Goal: Task Accomplishment & Management: Use online tool/utility

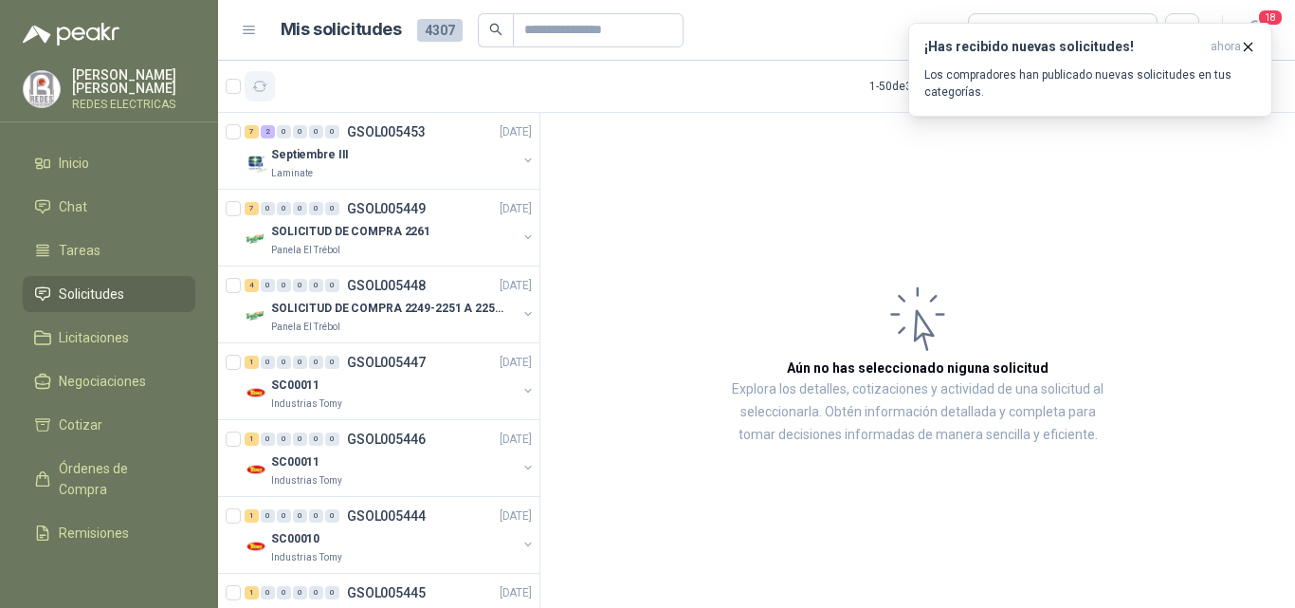
click at [263, 88] on icon "button" at bounding box center [260, 87] width 16 height 16
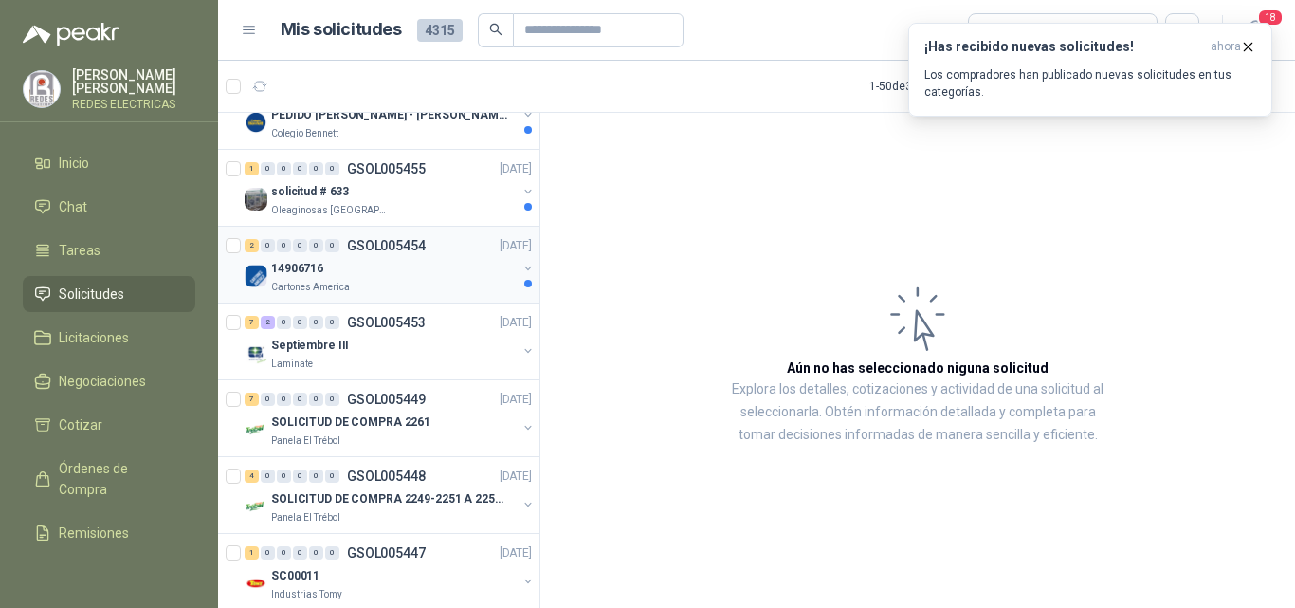
scroll to position [284, 0]
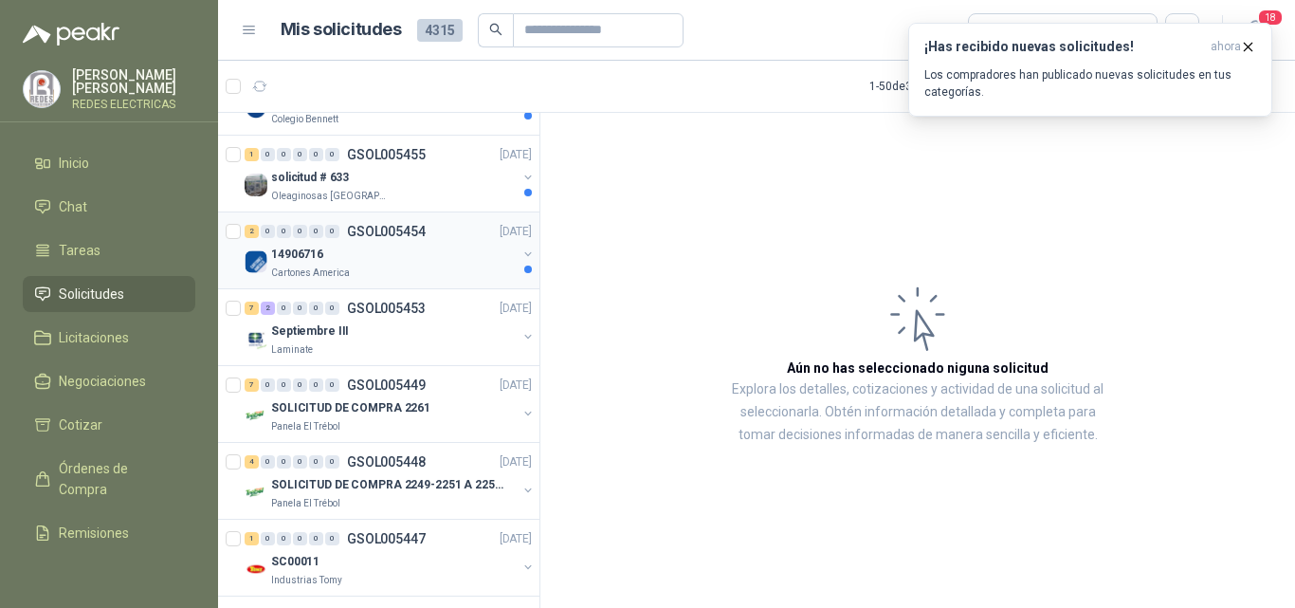
click at [472, 250] on div "14906716" at bounding box center [393, 254] width 245 height 23
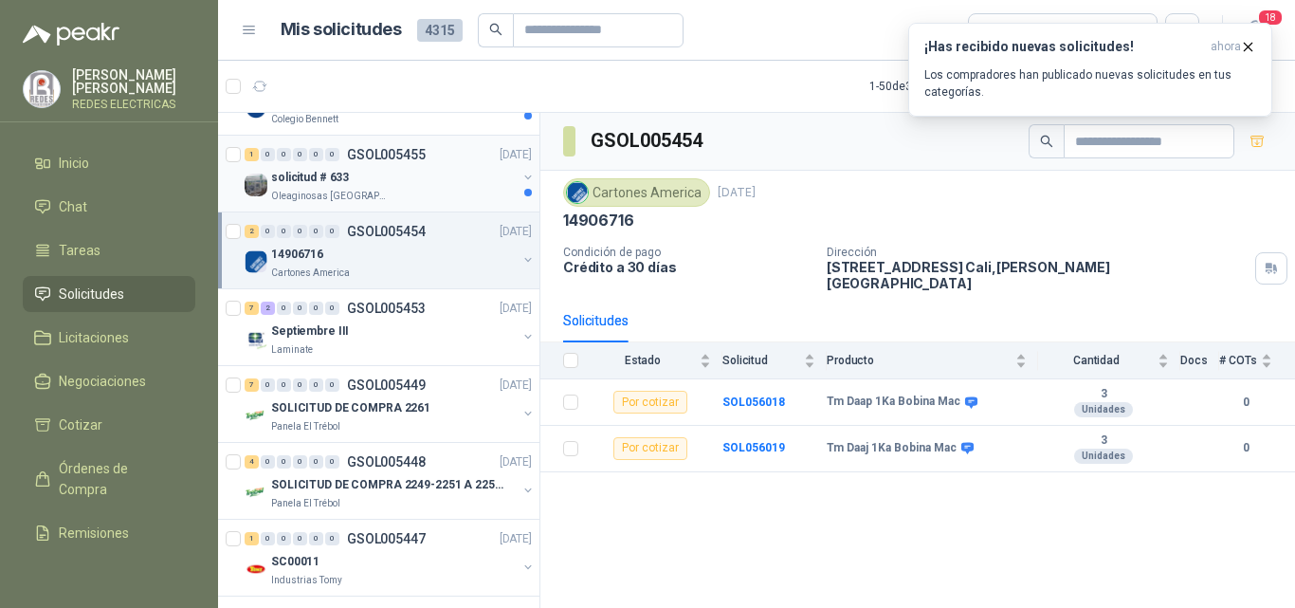
click at [470, 166] on div "solicitud # 633" at bounding box center [393, 177] width 245 height 23
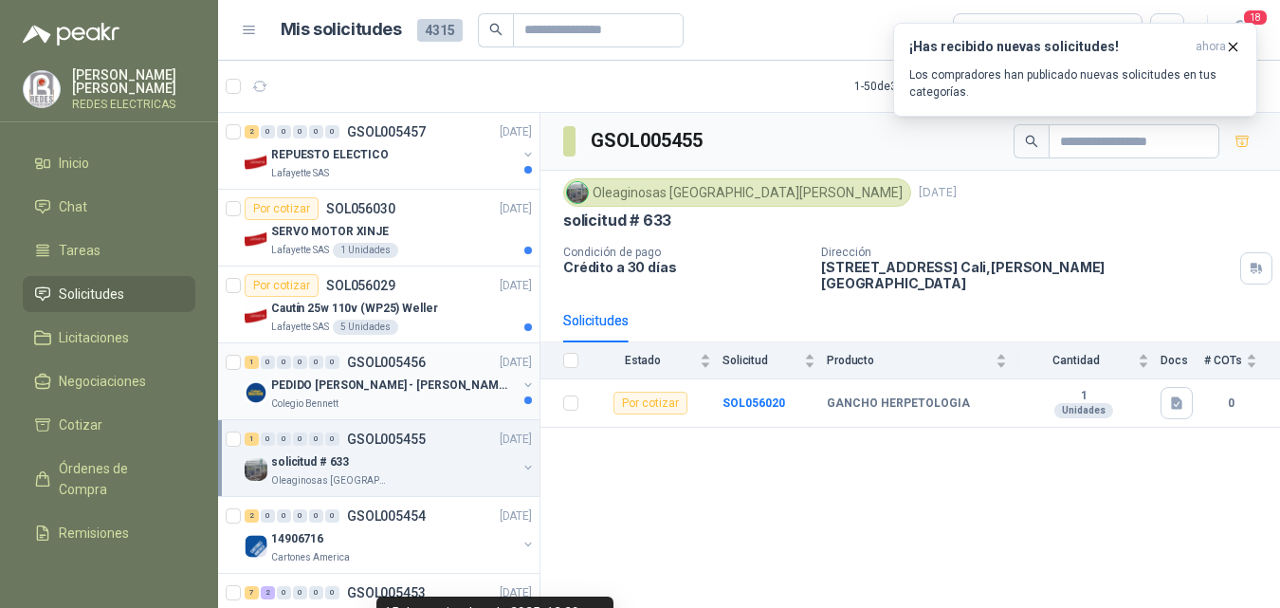
click at [462, 397] on div "Colegio Bennett" at bounding box center [393, 403] width 245 height 15
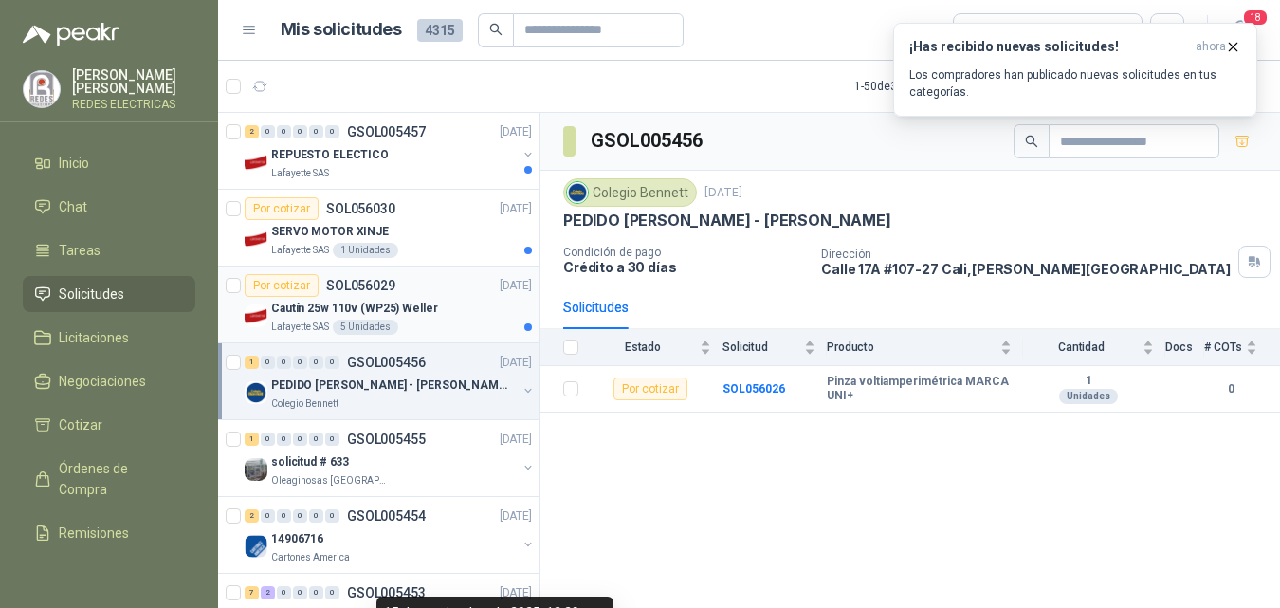
click at [473, 328] on div "Lafayette SAS 5 Unidades" at bounding box center [401, 326] width 261 height 15
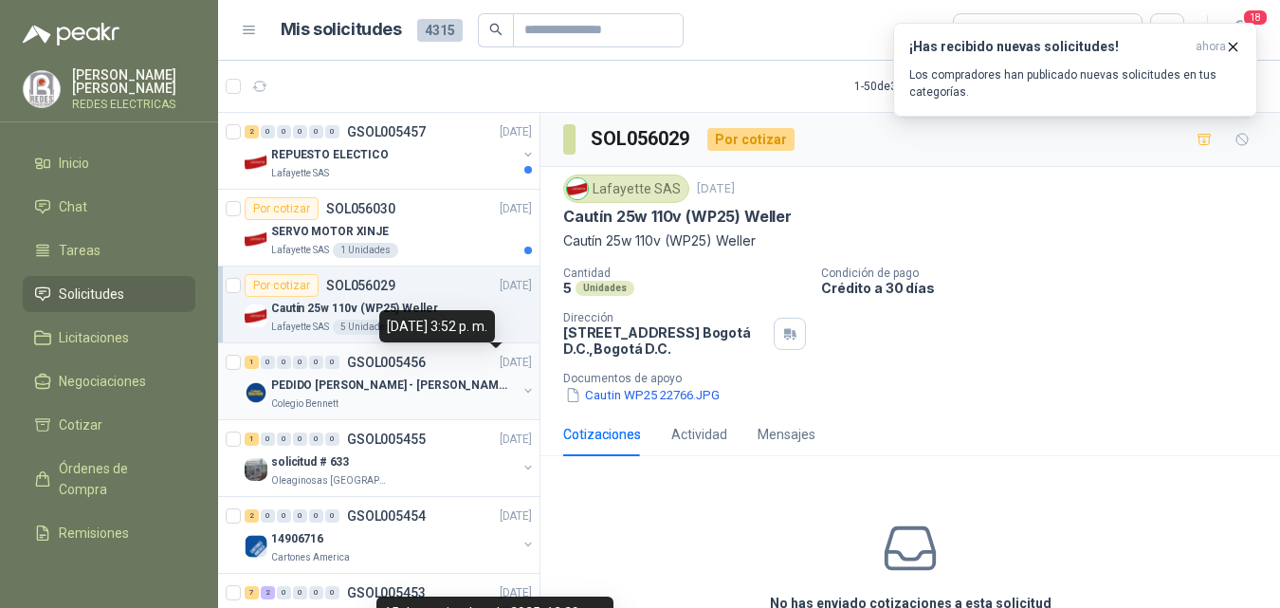
click at [484, 372] on div "1 0 0 0 0 0 GSOL005456 [DATE]" at bounding box center [390, 362] width 291 height 23
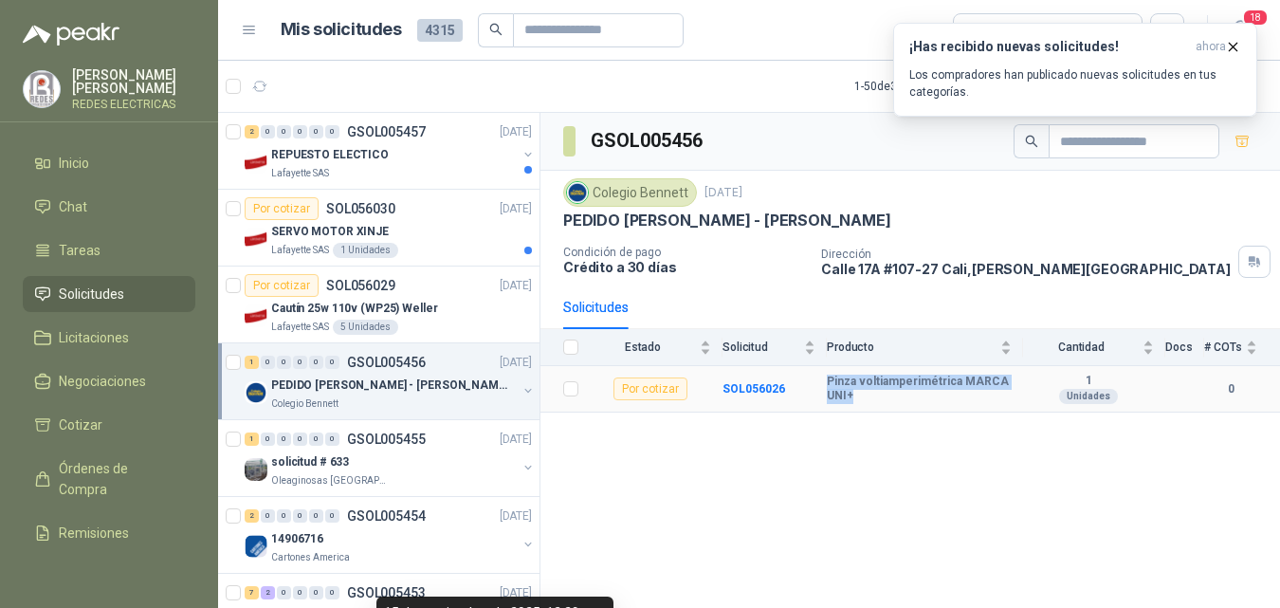
drag, startPoint x: 837, startPoint y: 383, endPoint x: 845, endPoint y: 394, distance: 13.7
click at [845, 394] on tr "Por cotizar SOL056026 Pinza voltiamperimétrica MARCA UNI+ 1 Unidades 0" at bounding box center [909, 389] width 739 height 46
click at [1243, 117] on div "¡Has recibido nuevas solicitudes! ahora Los compradores han publicado nuevas so…" at bounding box center [1075, 70] width 364 height 94
click at [1227, 49] on icon "button" at bounding box center [1233, 47] width 16 height 16
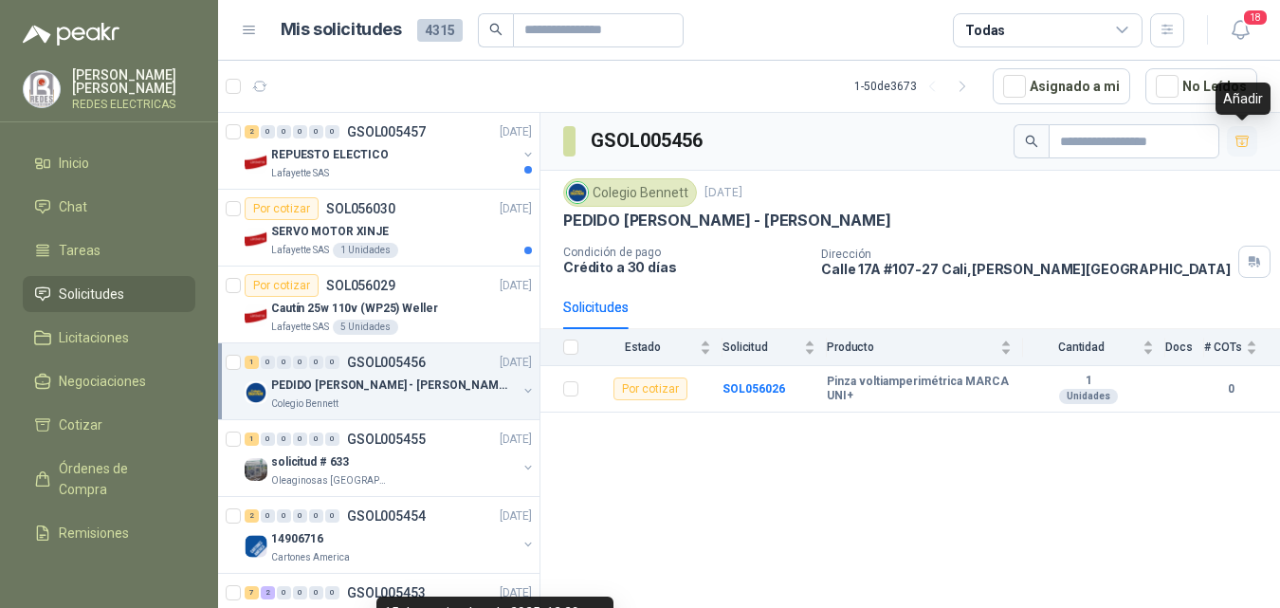
click at [1238, 137] on icon "button" at bounding box center [1242, 142] width 16 height 16
click at [451, 215] on div "Por cotizar SOL056030 [DATE]" at bounding box center [388, 208] width 287 height 23
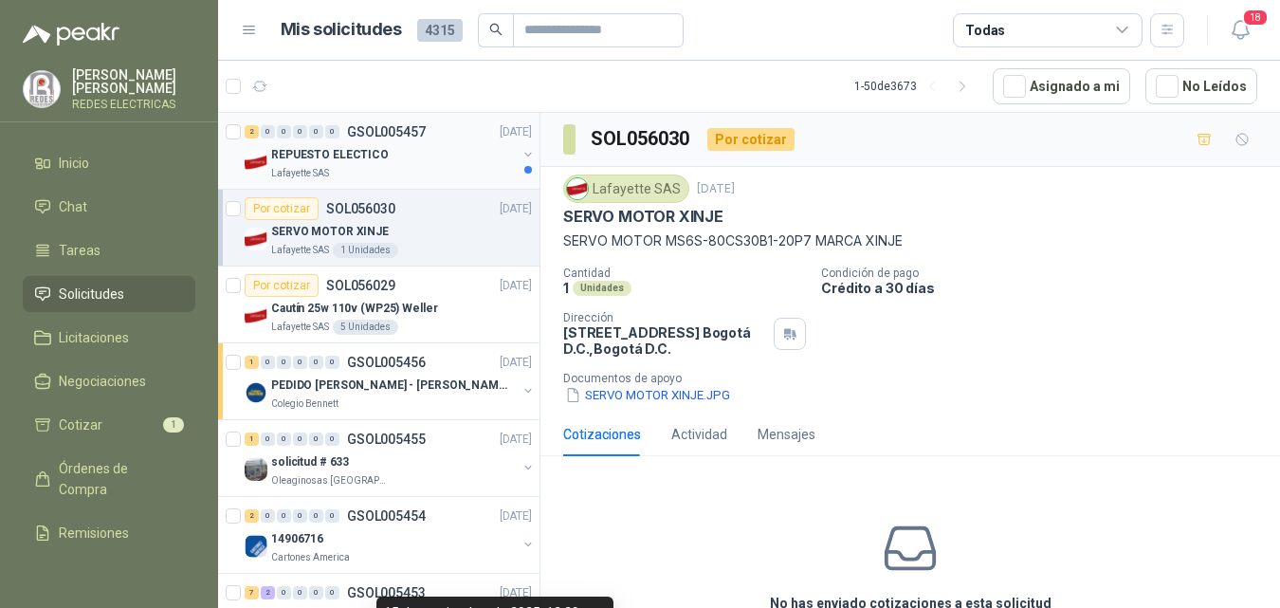
click at [475, 159] on div "REPUESTO ELECTICO" at bounding box center [393, 154] width 245 height 23
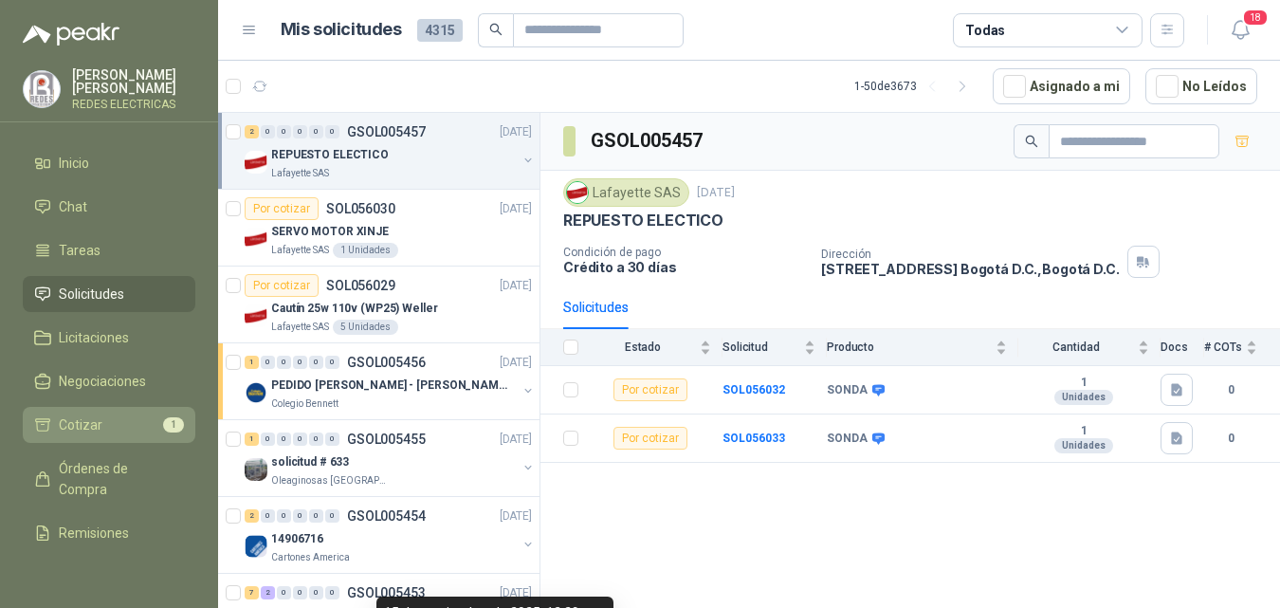
click at [135, 414] on li "Cotizar 1" at bounding box center [109, 424] width 150 height 21
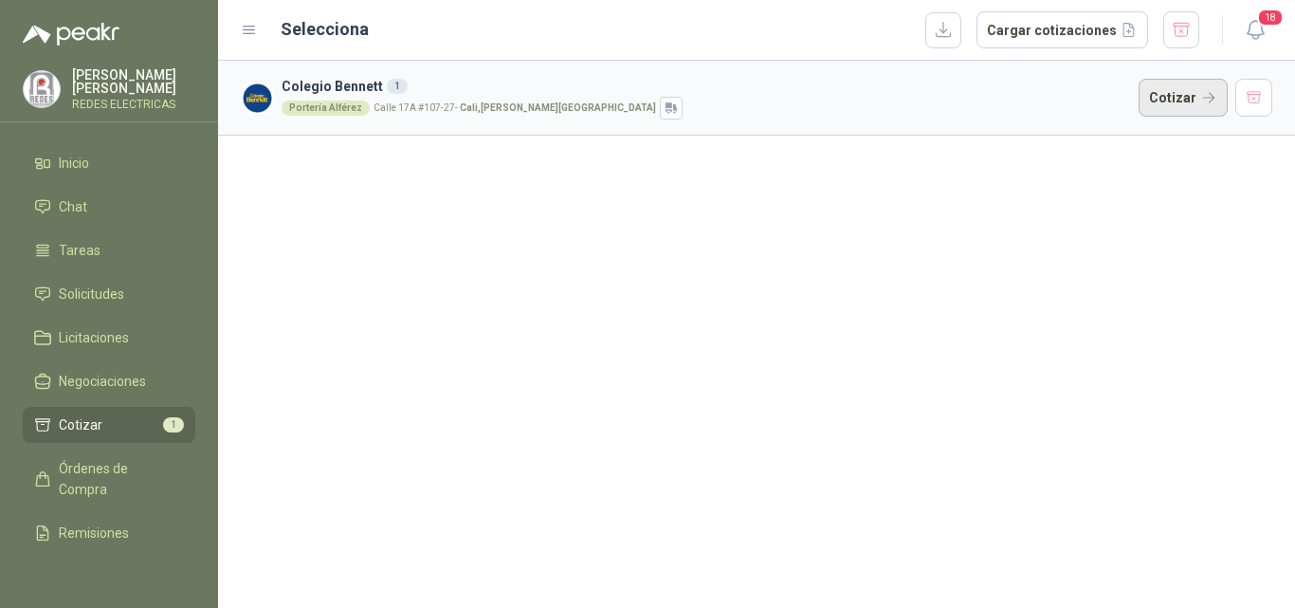
click at [1154, 87] on button "Cotizar" at bounding box center [1182, 98] width 89 height 38
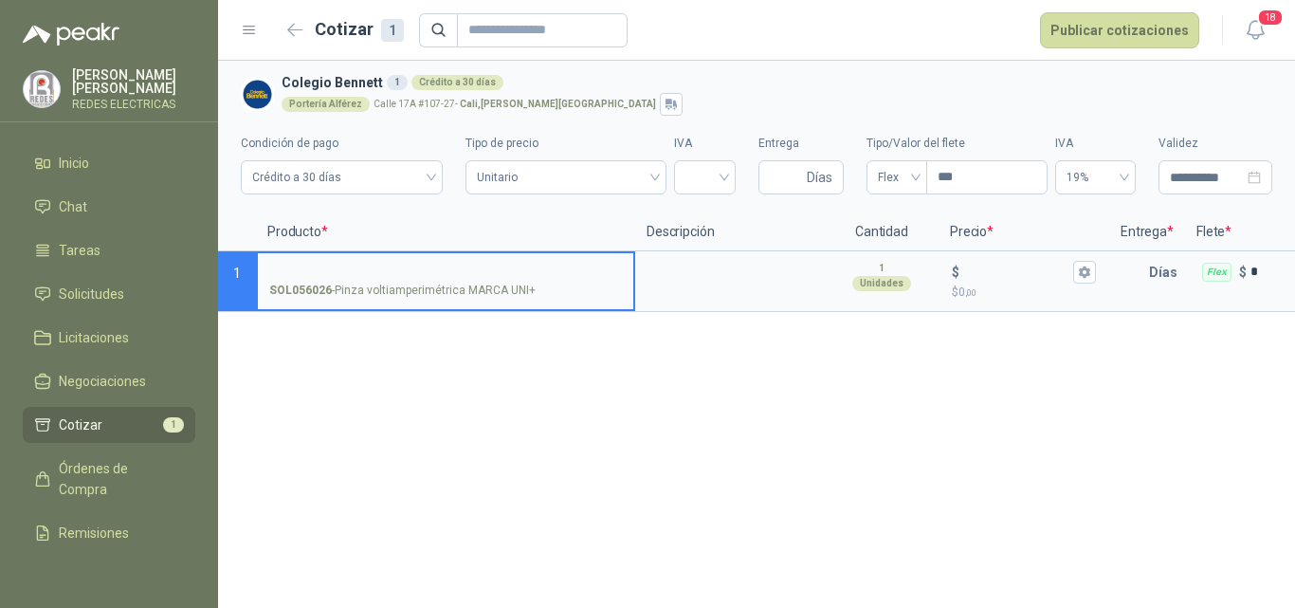
click at [409, 270] on input "SOL056026 - Pinza voltiamperimétrica MARCA UNI+" at bounding box center [445, 272] width 353 height 14
click at [306, 272] on input "**********" at bounding box center [445, 272] width 353 height 14
click at [536, 265] on input "**********" at bounding box center [445, 272] width 353 height 14
type input "**********"
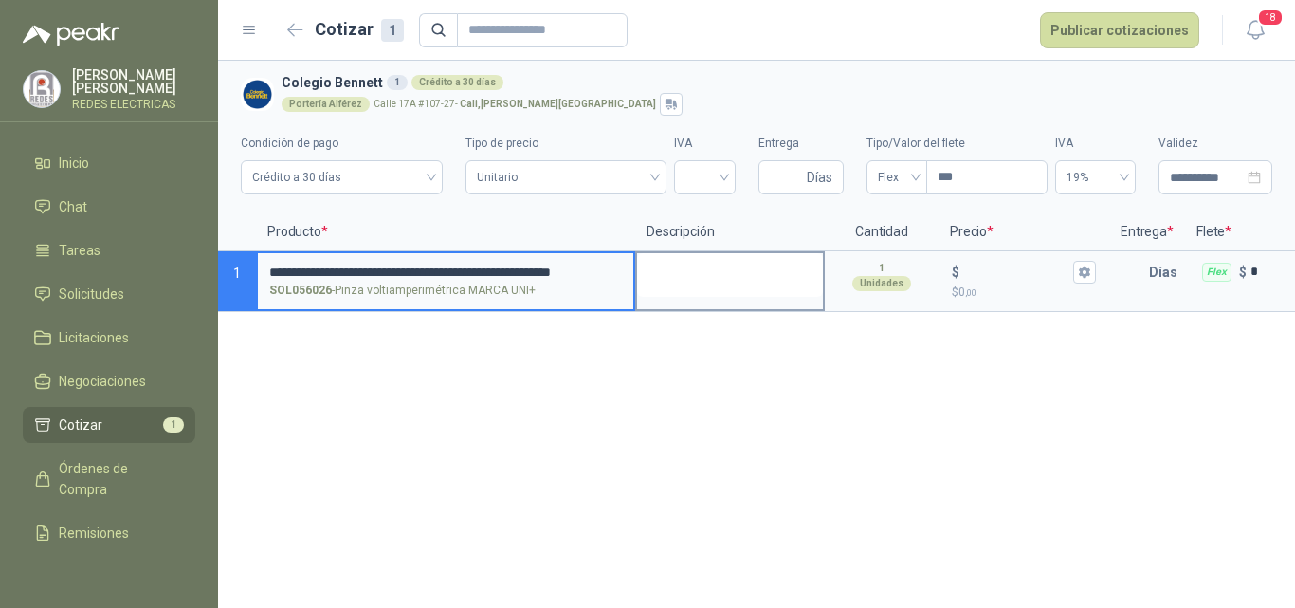
scroll to position [0, 8]
drag, startPoint x: 271, startPoint y: 270, endPoint x: 670, endPoint y: 270, distance: 399.0
click at [670, 270] on section "**********" at bounding box center [756, 281] width 1077 height 61
click at [670, 270] on textarea at bounding box center [730, 275] width 186 height 44
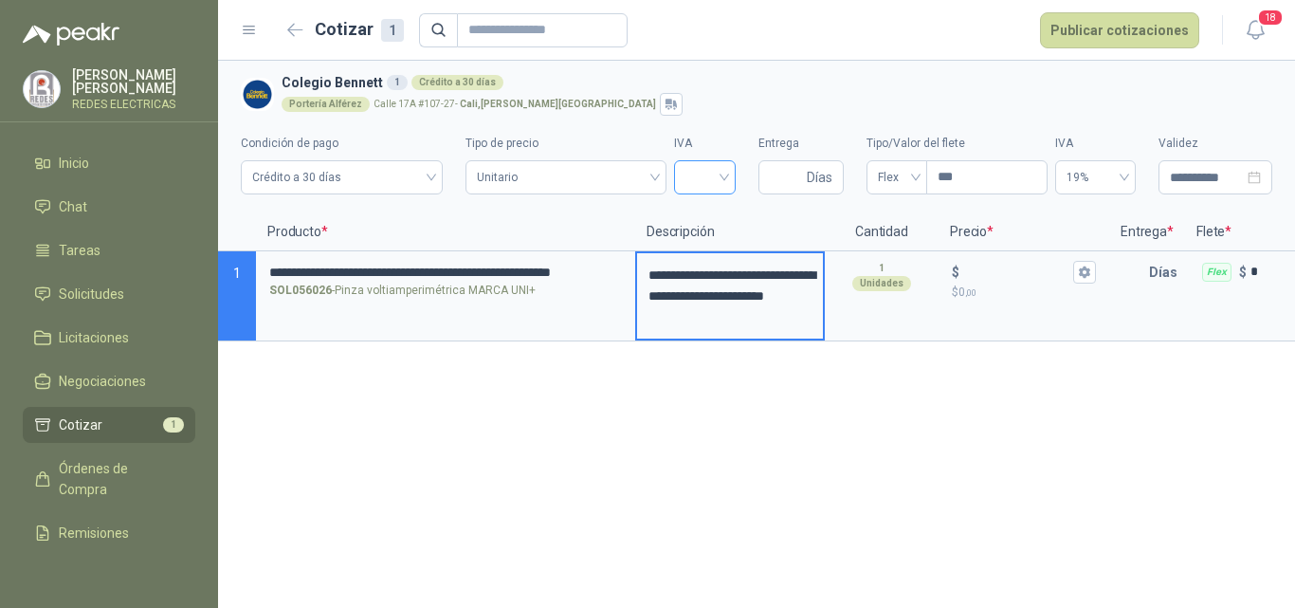
click at [699, 183] on input "search" at bounding box center [704, 175] width 39 height 28
click at [708, 214] on div "19%" at bounding box center [704, 217] width 31 height 21
drag, startPoint x: 775, startPoint y: 174, endPoint x: 803, endPoint y: 180, distance: 28.1
click at [775, 174] on input "Entrega" at bounding box center [786, 177] width 33 height 32
type input "*"
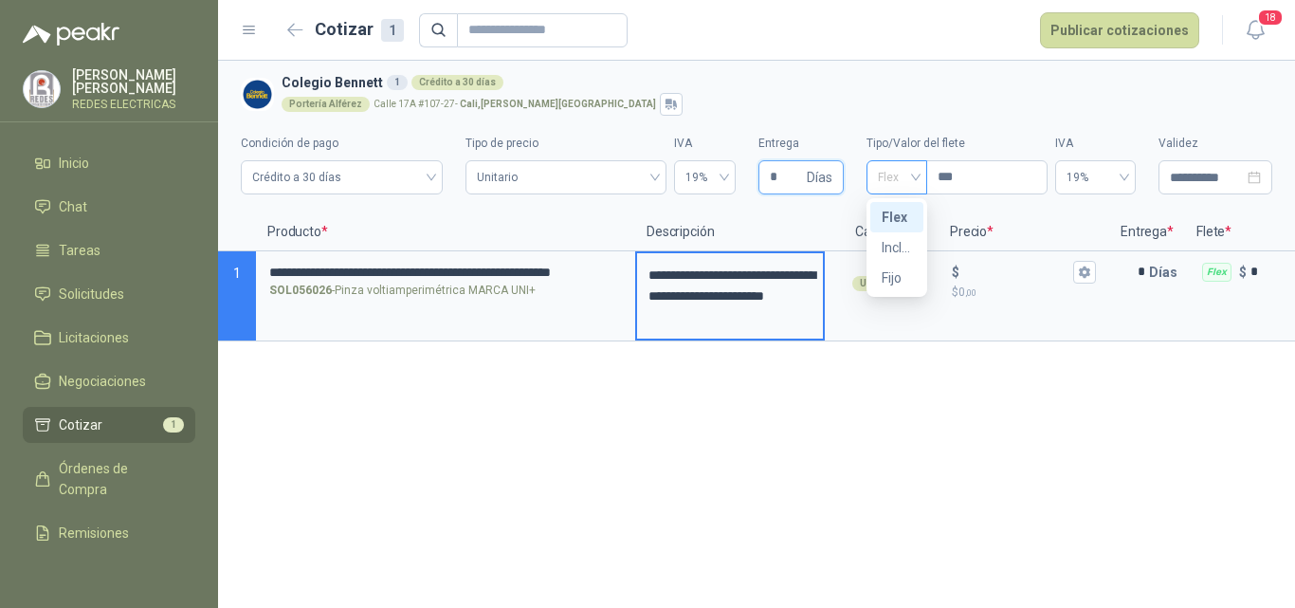
click at [908, 178] on span "Flex" at bounding box center [897, 177] width 38 height 28
type input "*"
click at [894, 246] on div "Incluido" at bounding box center [896, 247] width 30 height 21
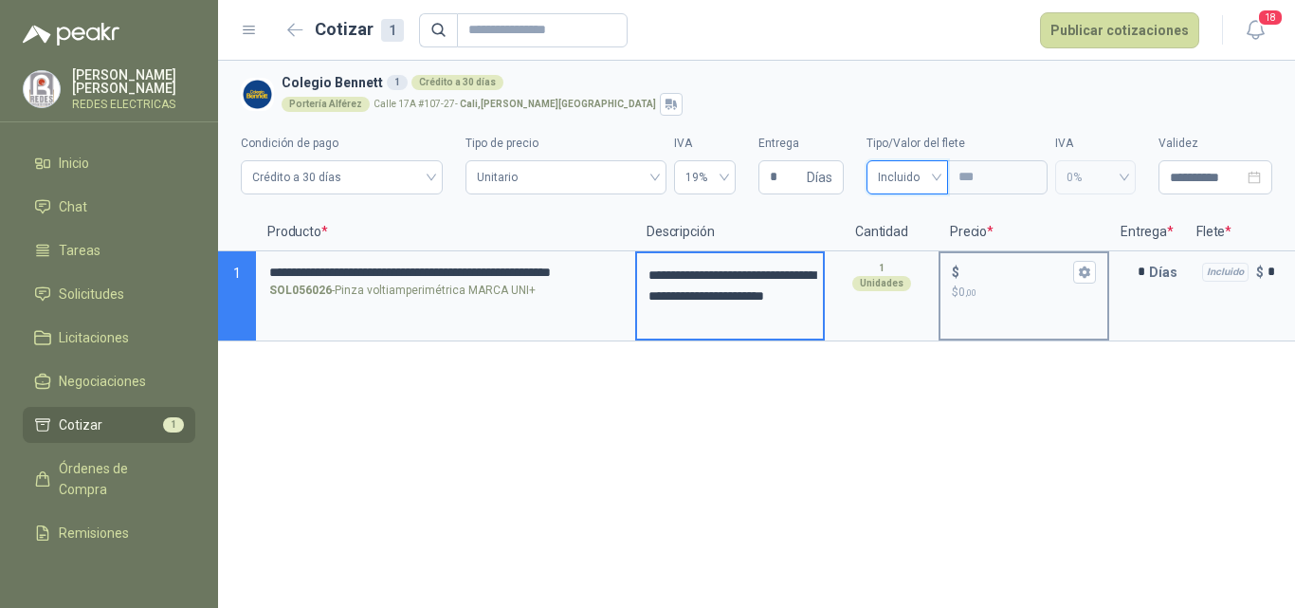
click at [989, 274] on input "$ $ 0 ,00" at bounding box center [1016, 271] width 106 height 14
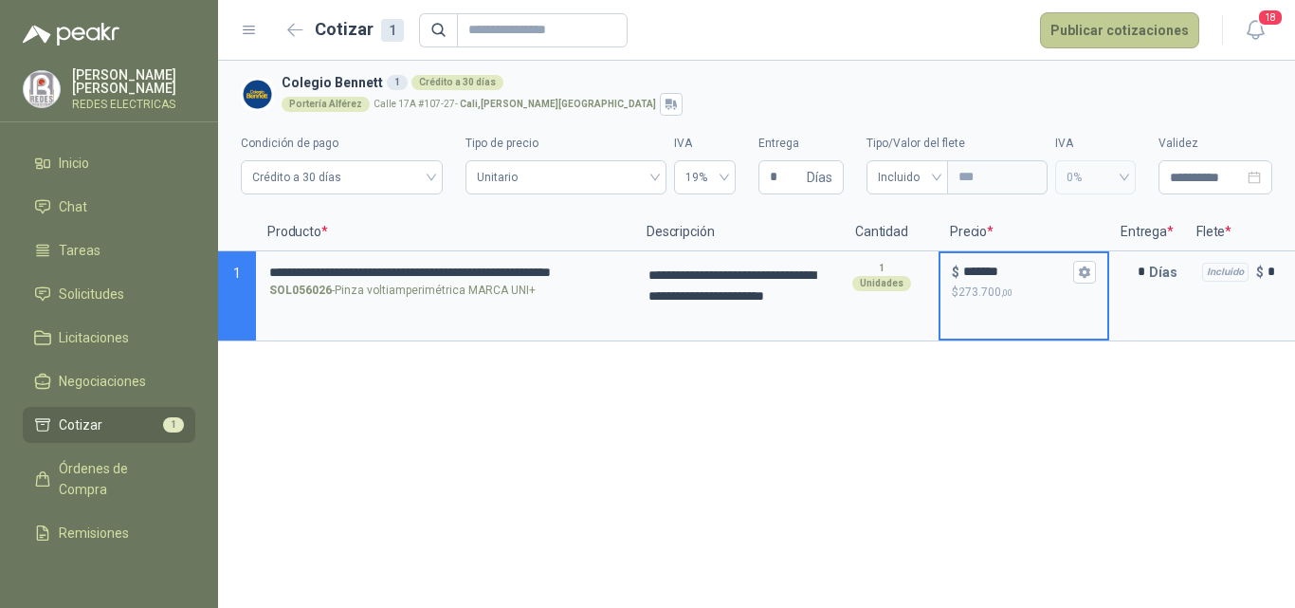
type input "*******"
click at [1176, 29] on button "Publicar cotizaciones" at bounding box center [1119, 30] width 159 height 36
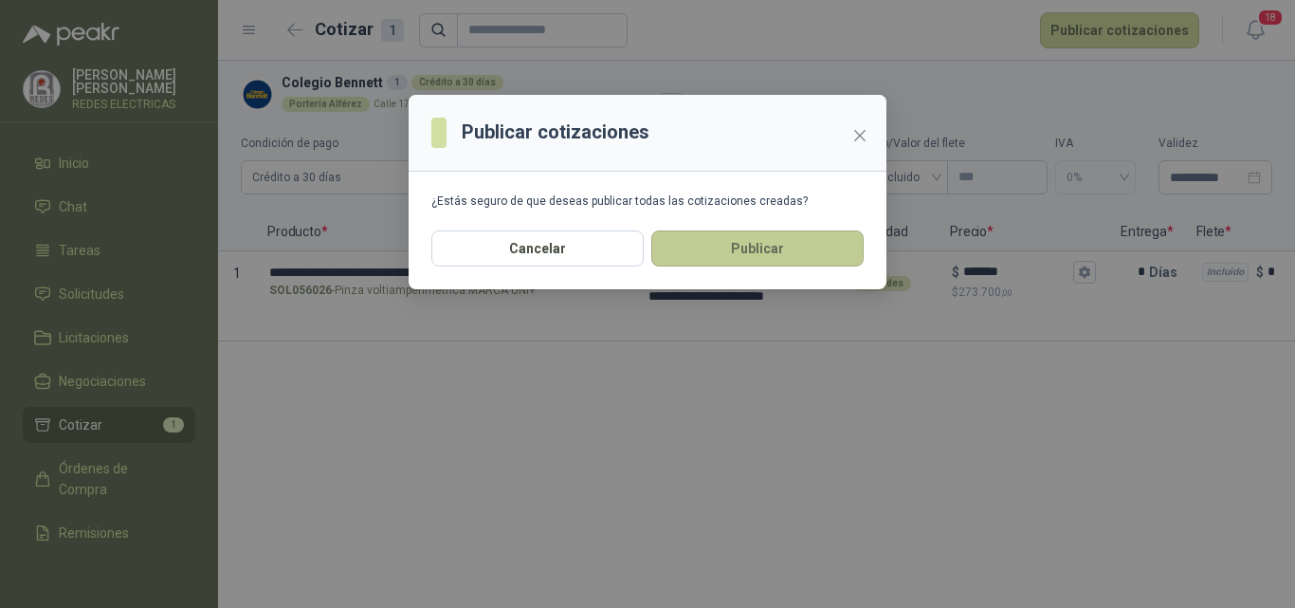
click at [761, 246] on button "Publicar" at bounding box center [757, 248] width 212 height 36
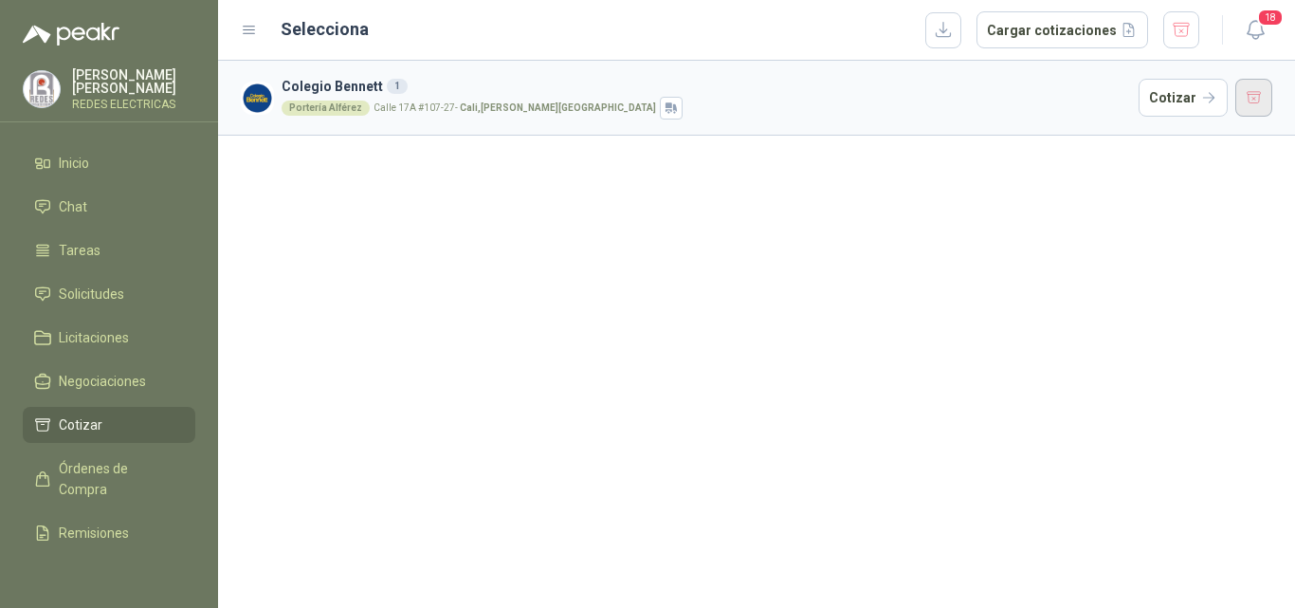
click at [1257, 100] on button "button" at bounding box center [1254, 98] width 38 height 38
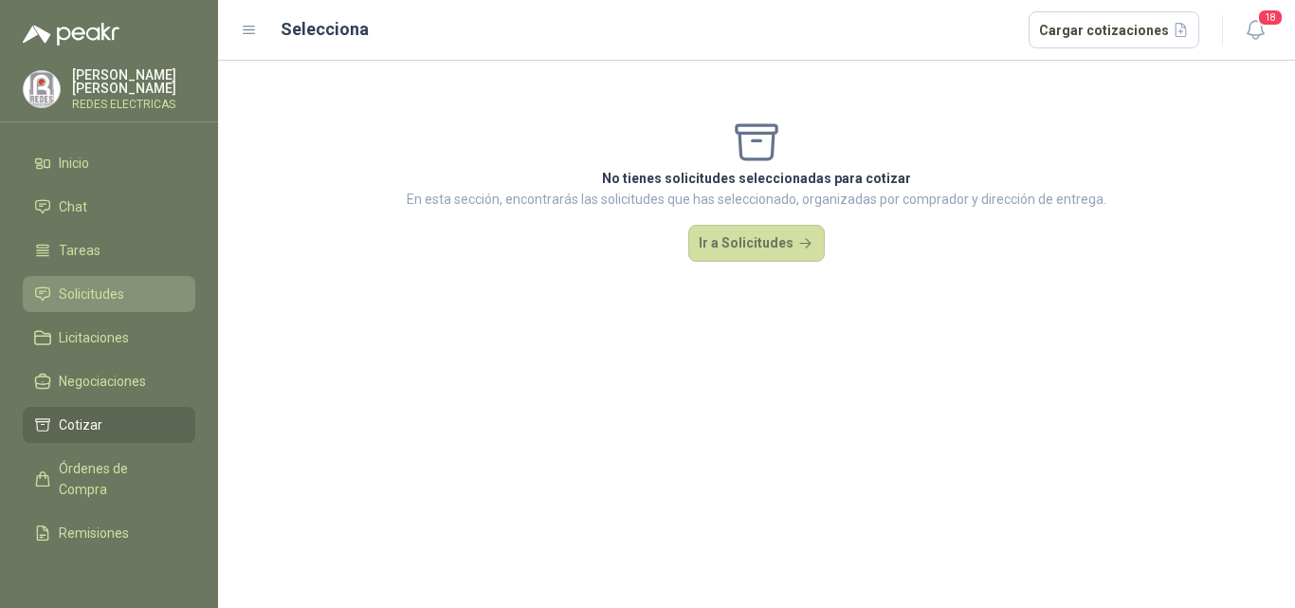
click at [111, 299] on span "Solicitudes" at bounding box center [91, 293] width 65 height 21
